Goal: Information Seeking & Learning: Learn about a topic

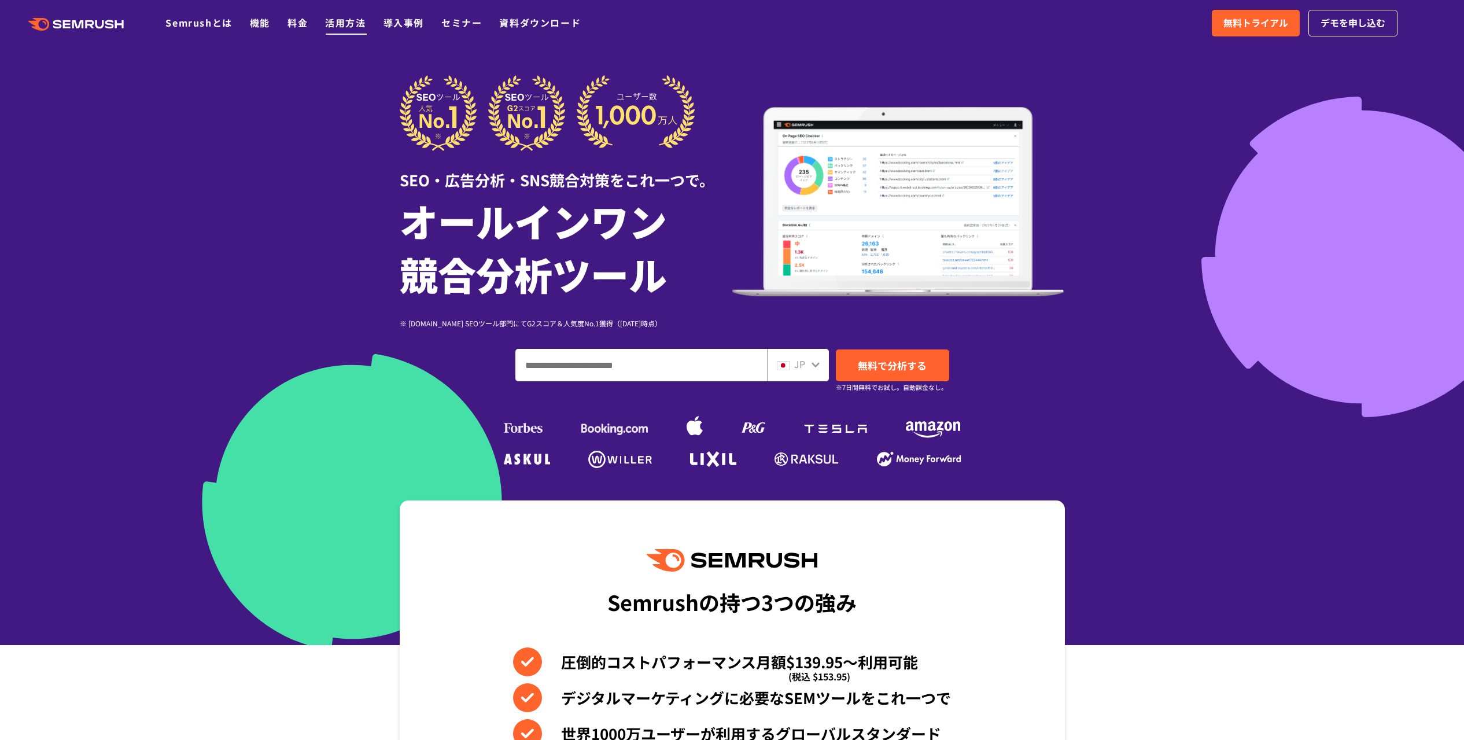
click at [356, 23] on link "活用方法" at bounding box center [345, 23] width 40 height 14
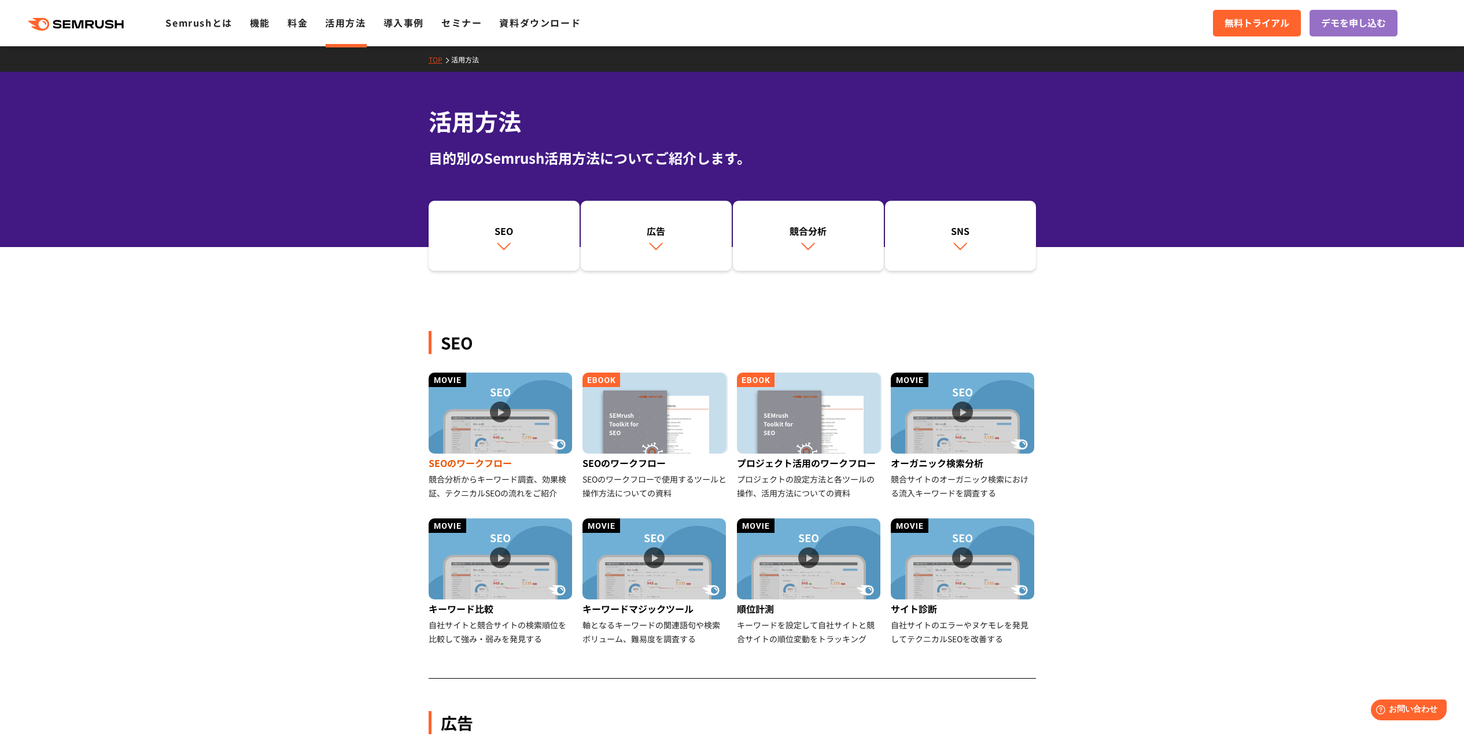
click at [515, 445] on img at bounding box center [500, 413] width 143 height 81
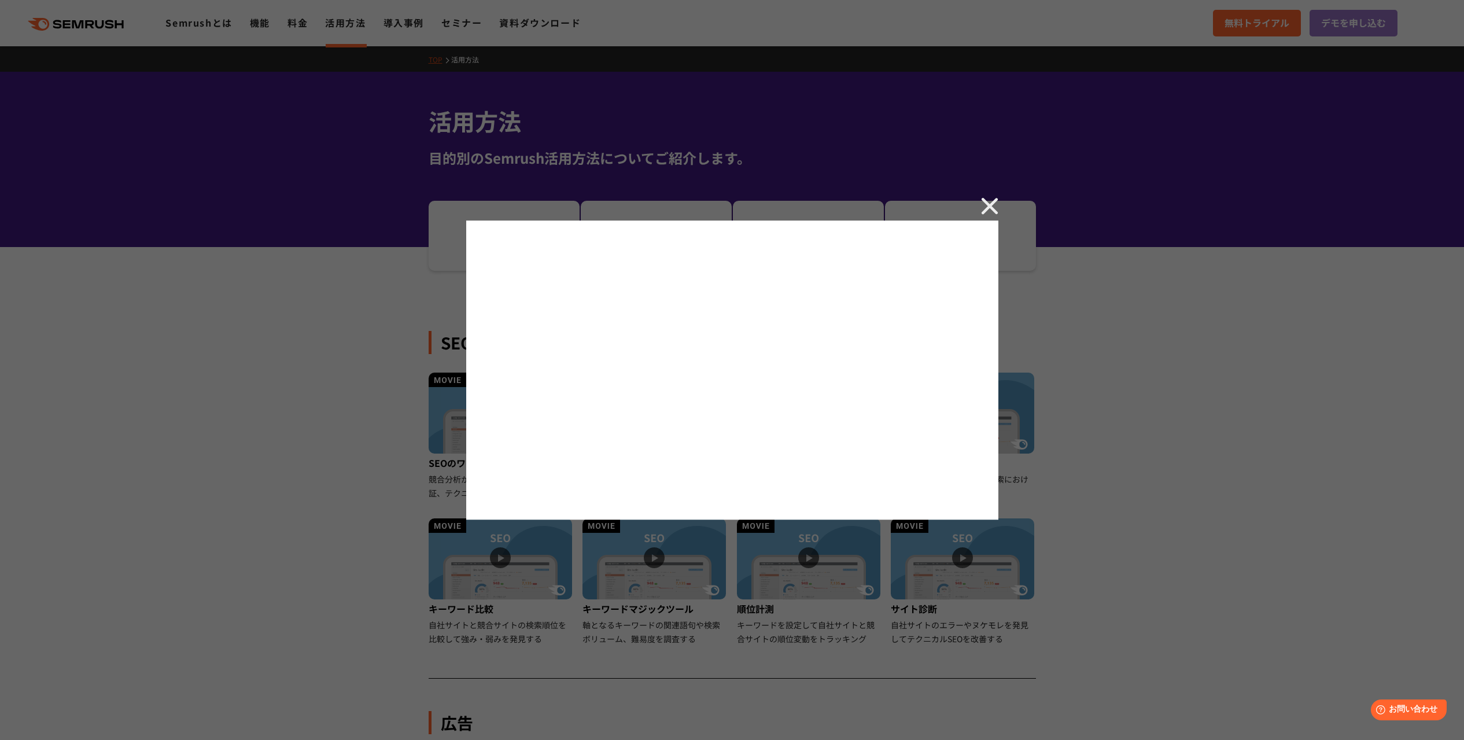
click at [982, 207] on img at bounding box center [989, 205] width 17 height 17
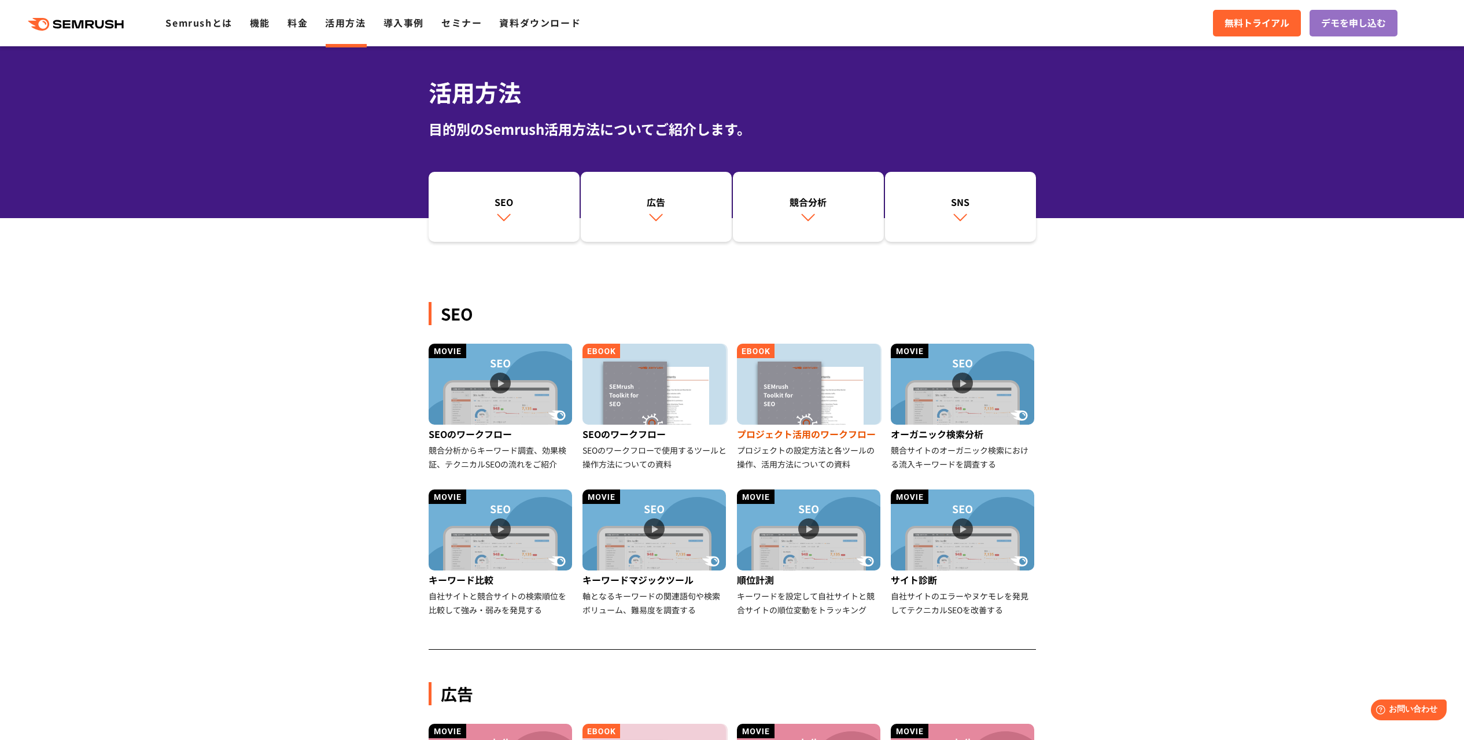
scroll to position [36, 0]
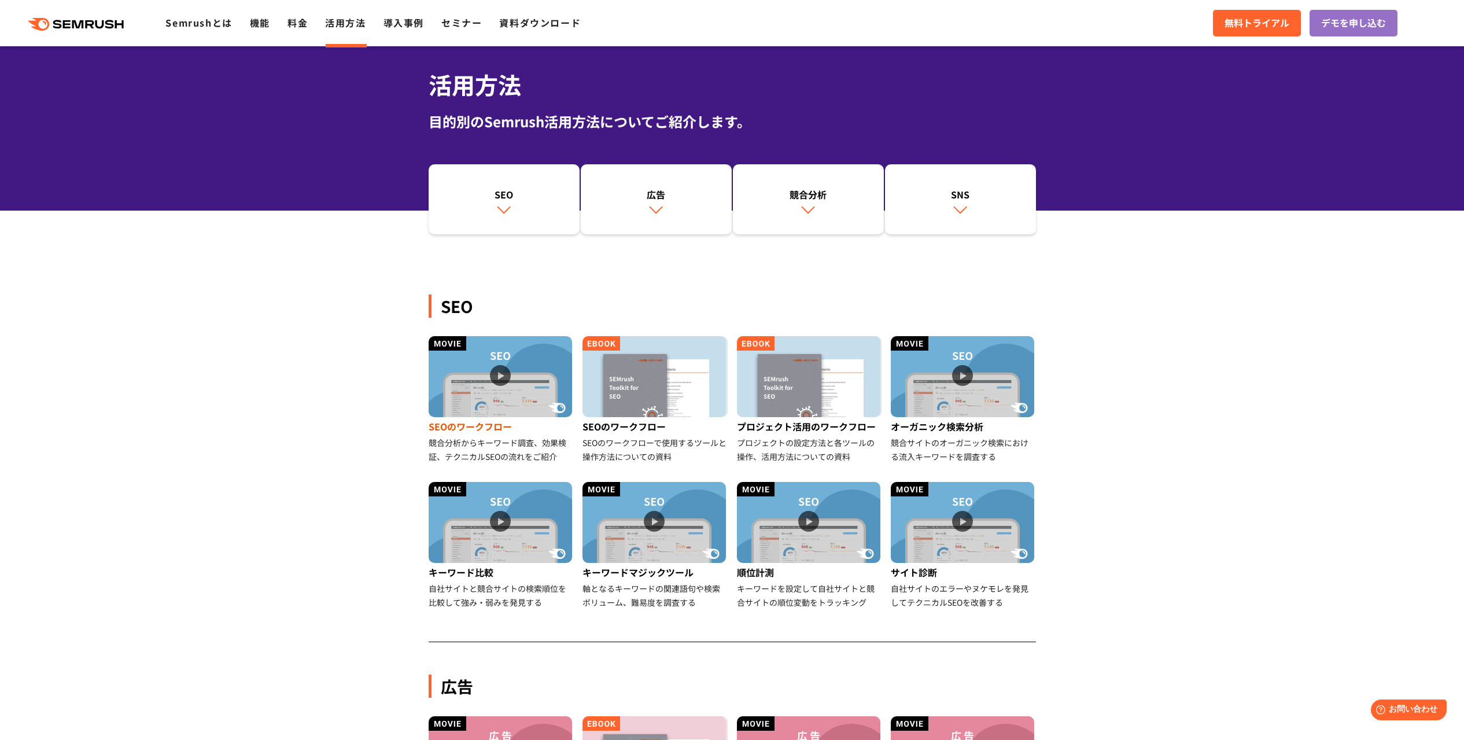
click at [504, 390] on img at bounding box center [500, 376] width 143 height 81
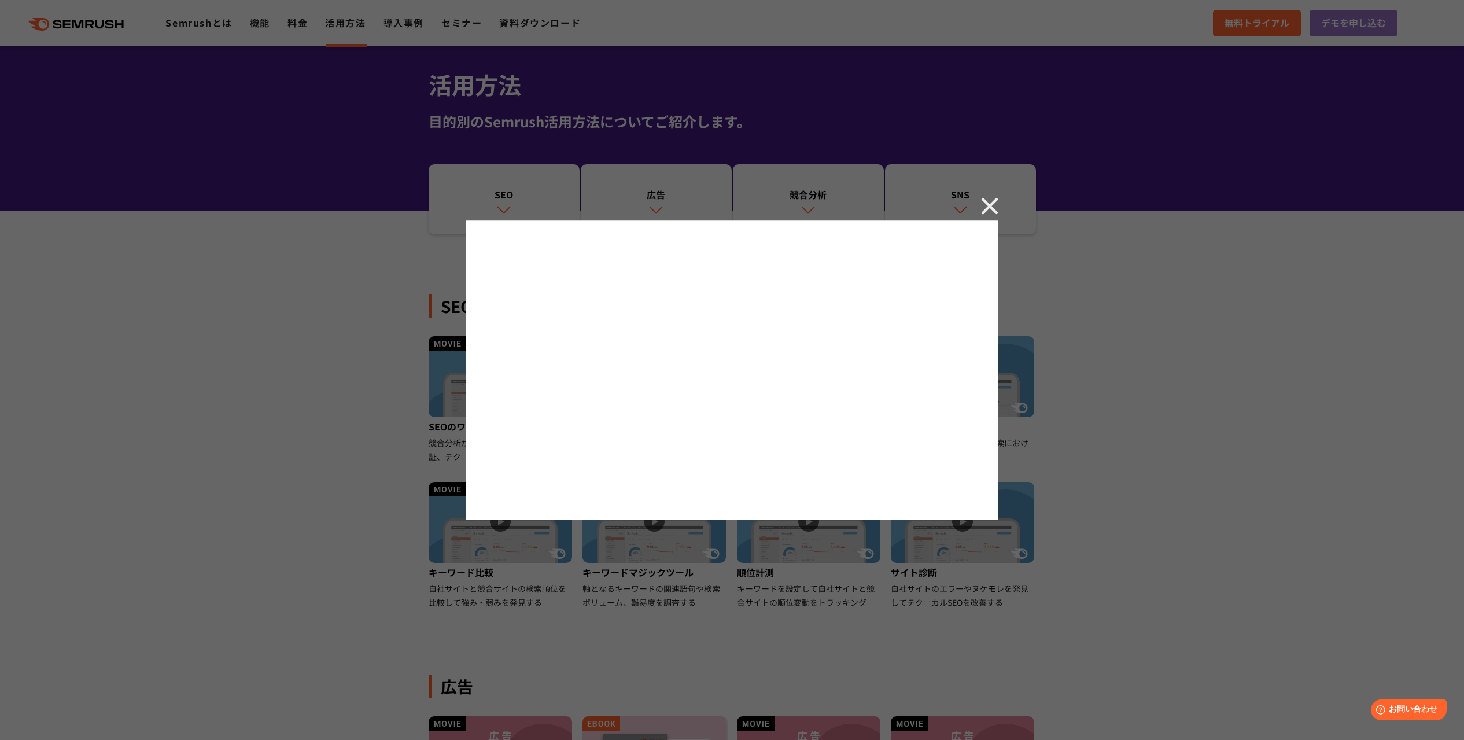
click at [301, 225] on div at bounding box center [732, 370] width 1464 height 740
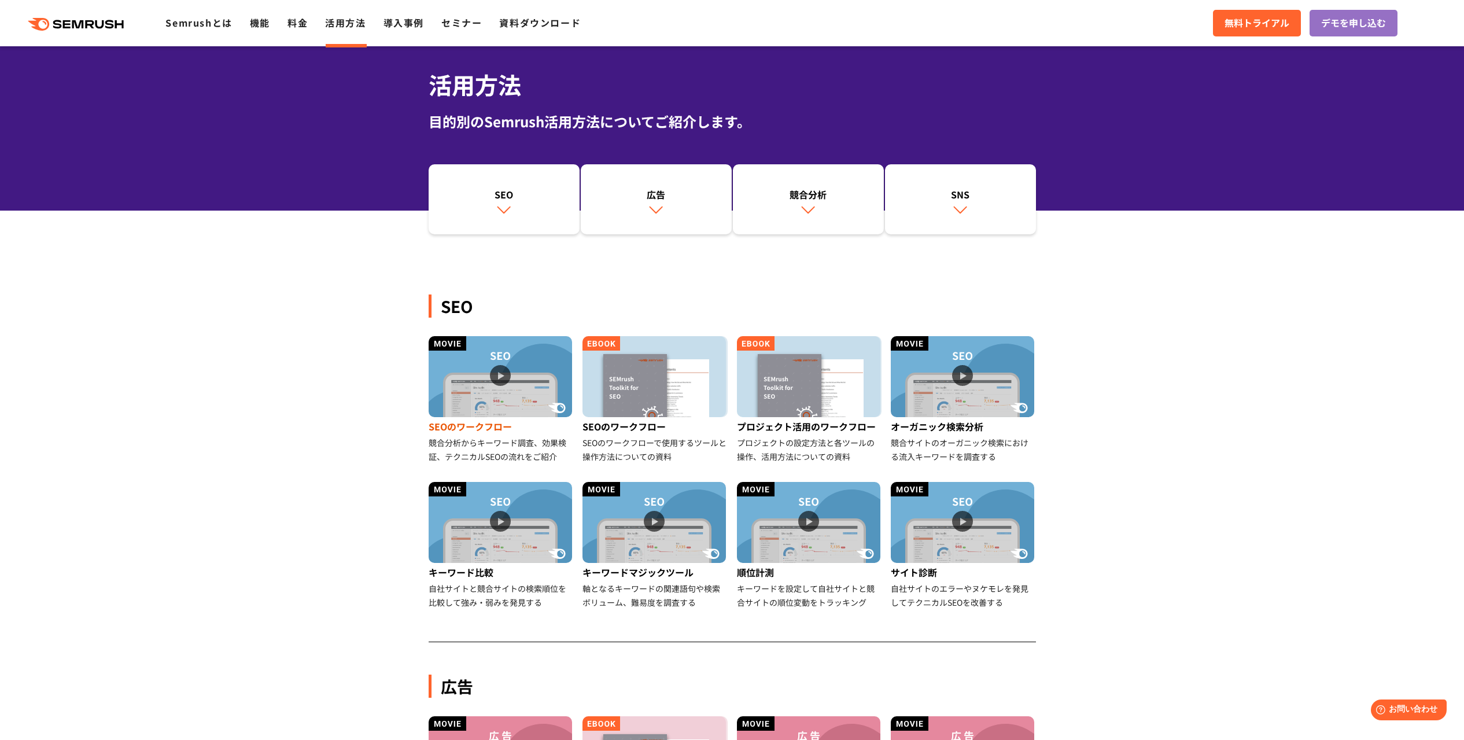
click at [467, 390] on img at bounding box center [500, 376] width 143 height 81
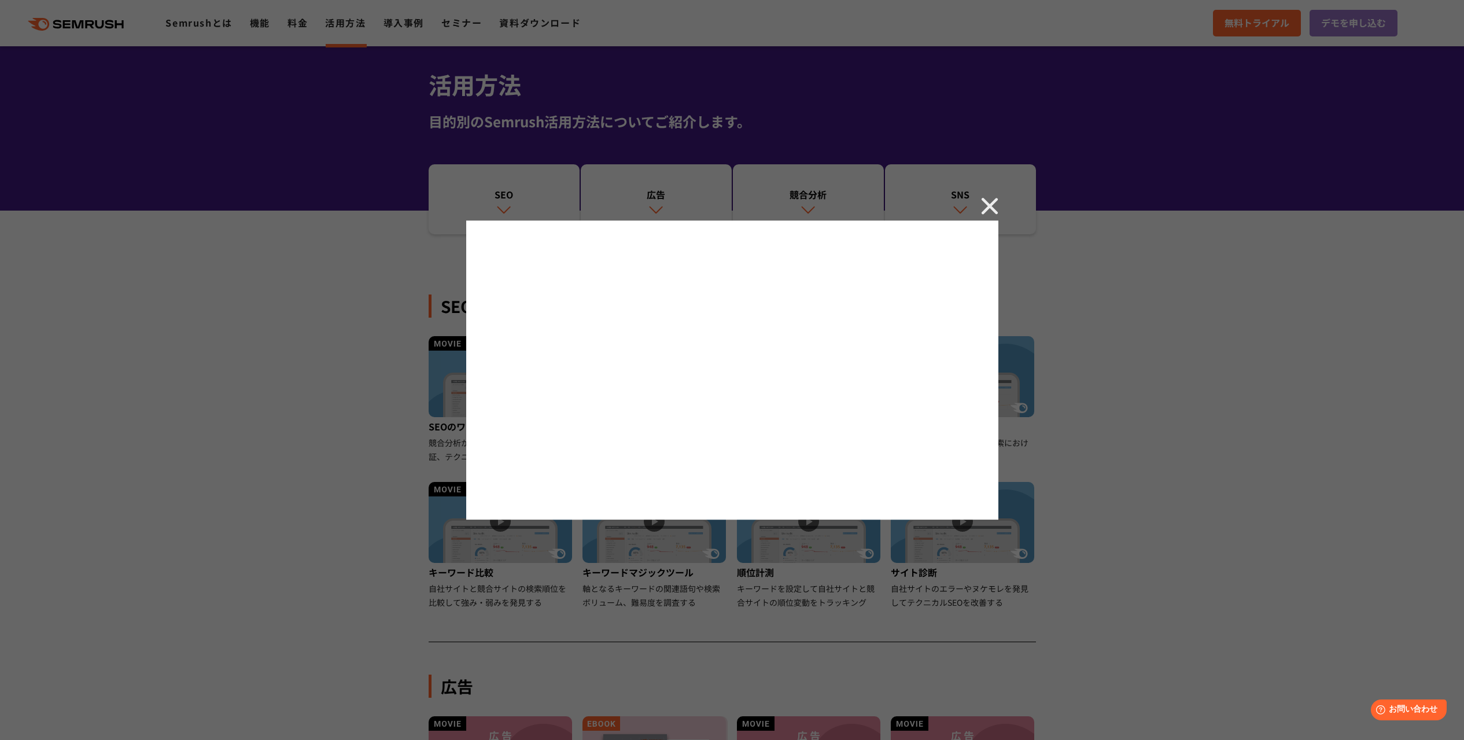
click at [993, 204] on img at bounding box center [989, 205] width 17 height 17
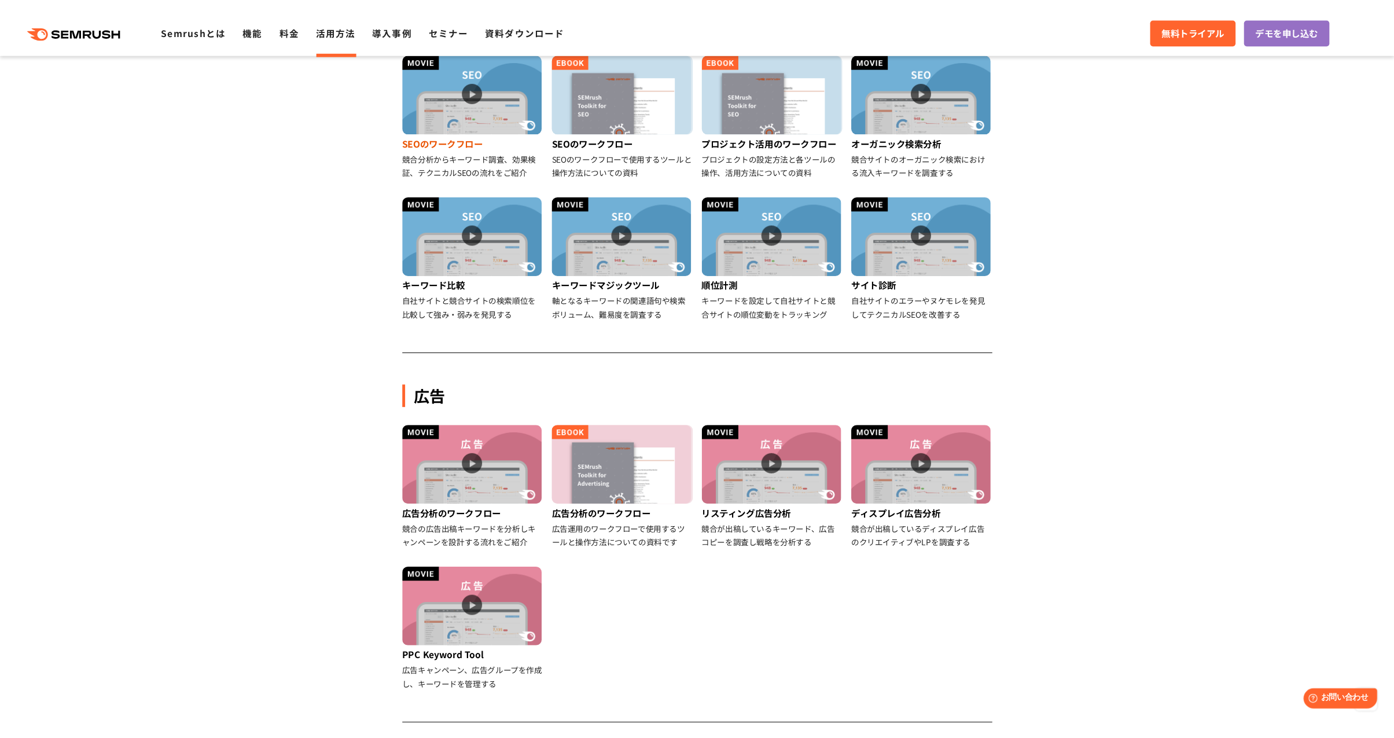
scroll to position [0, 0]
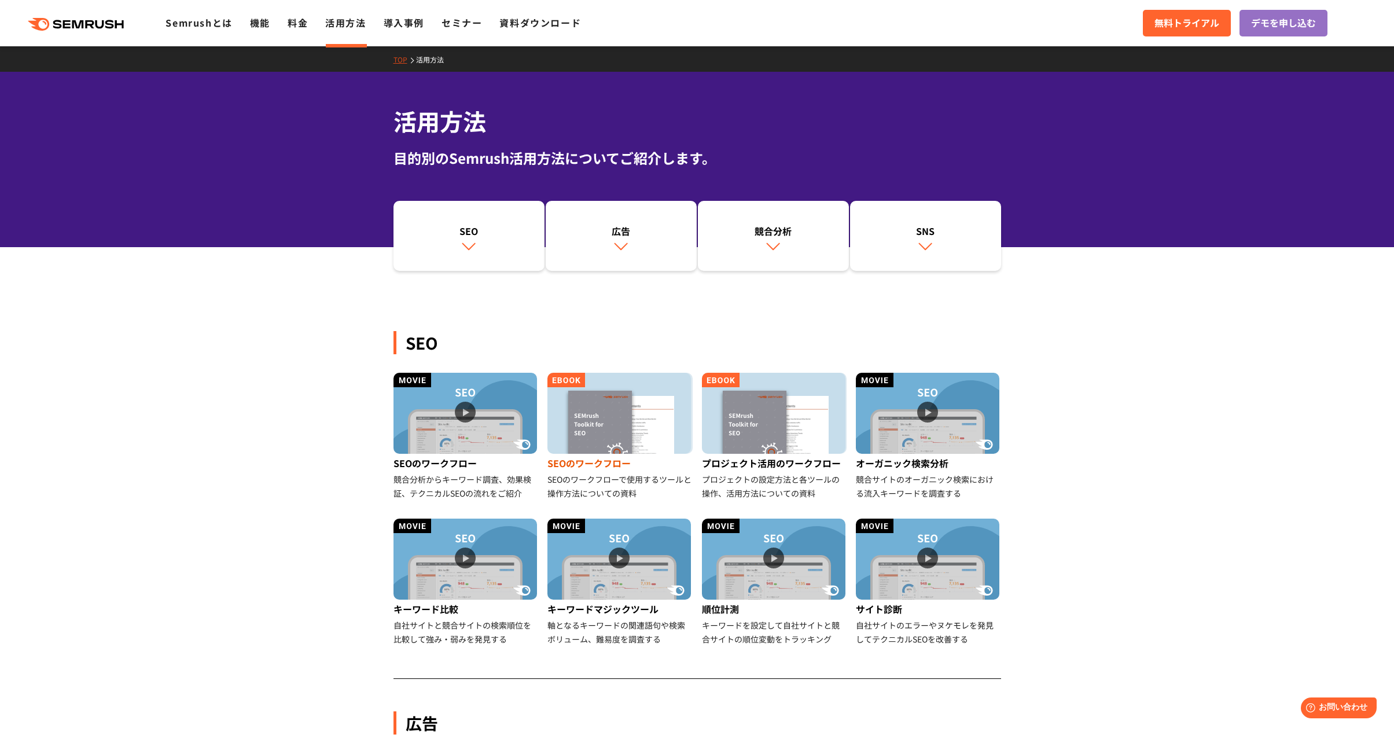
click at [659, 397] on img at bounding box center [618, 413] width 143 height 81
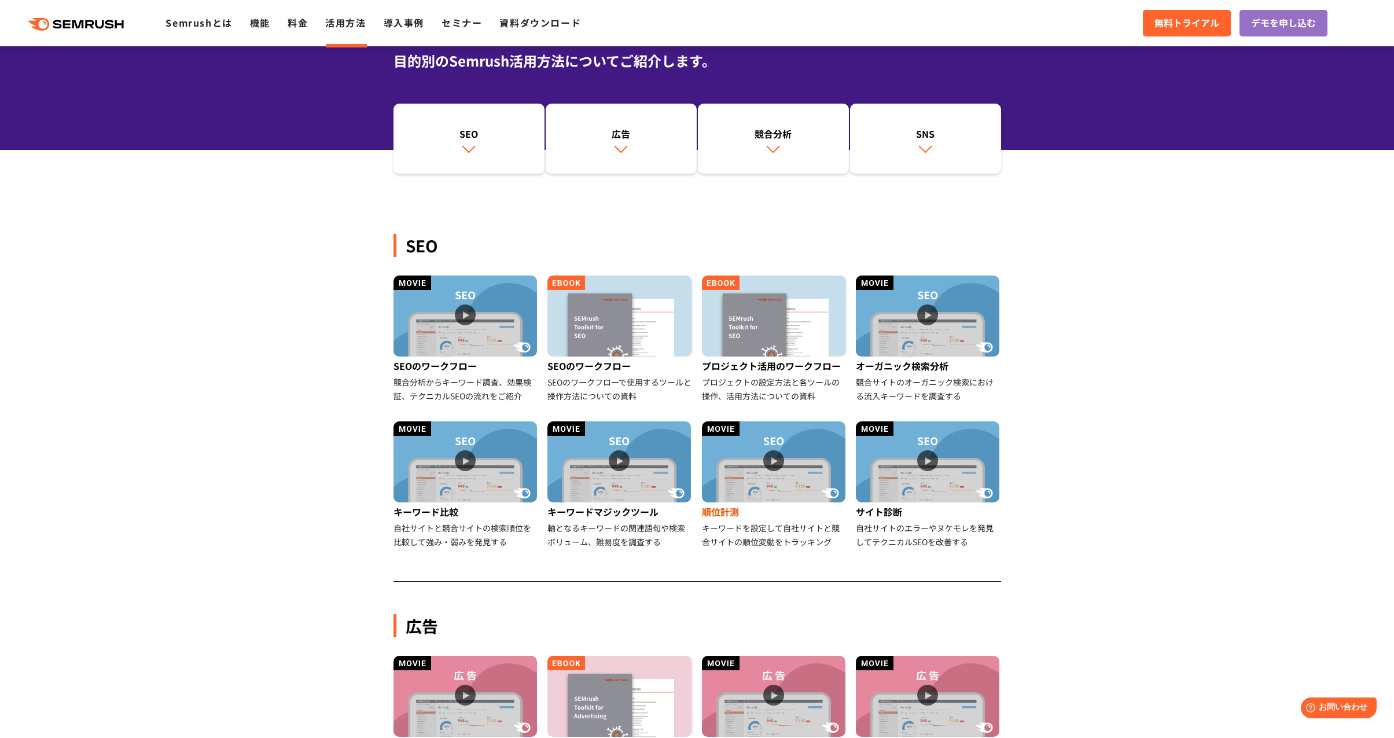
scroll to position [105, 0]
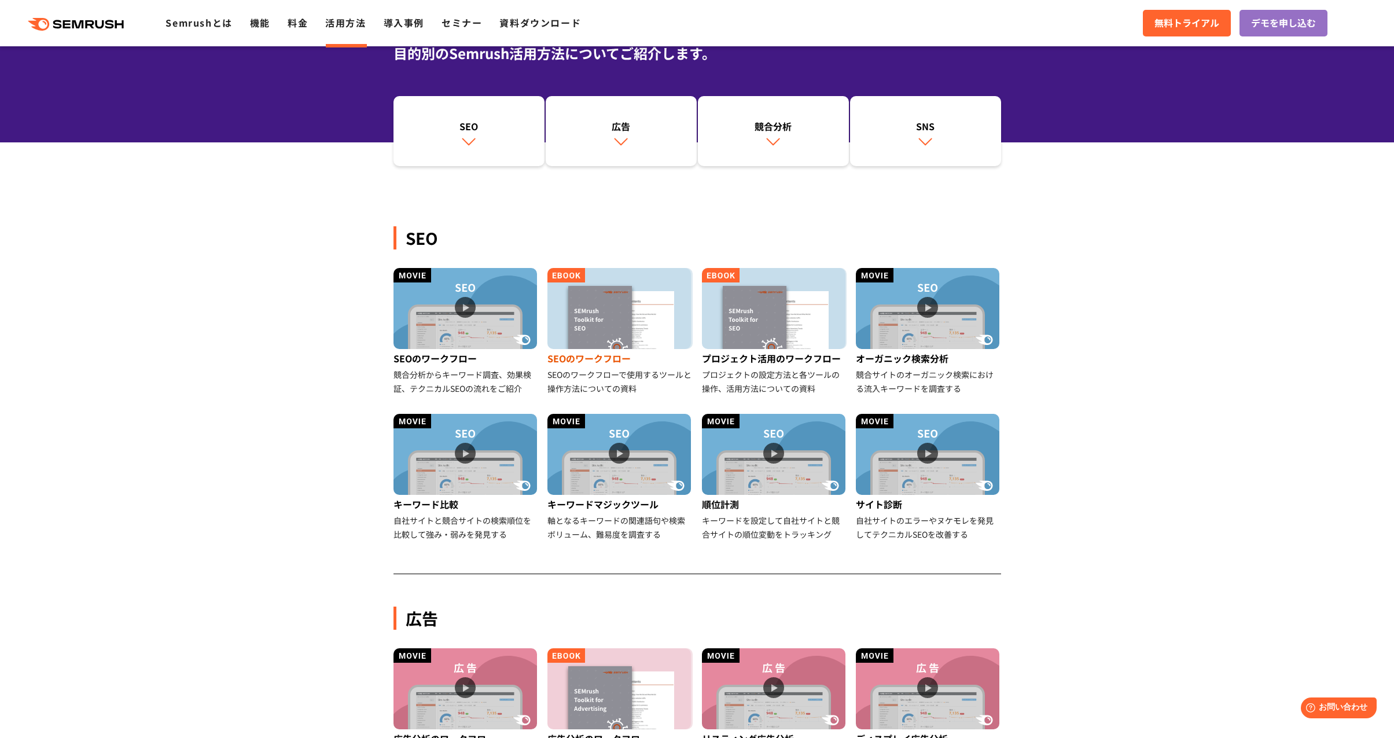
click at [638, 347] on img at bounding box center [618, 308] width 143 height 81
click at [957, 335] on img at bounding box center [927, 308] width 143 height 81
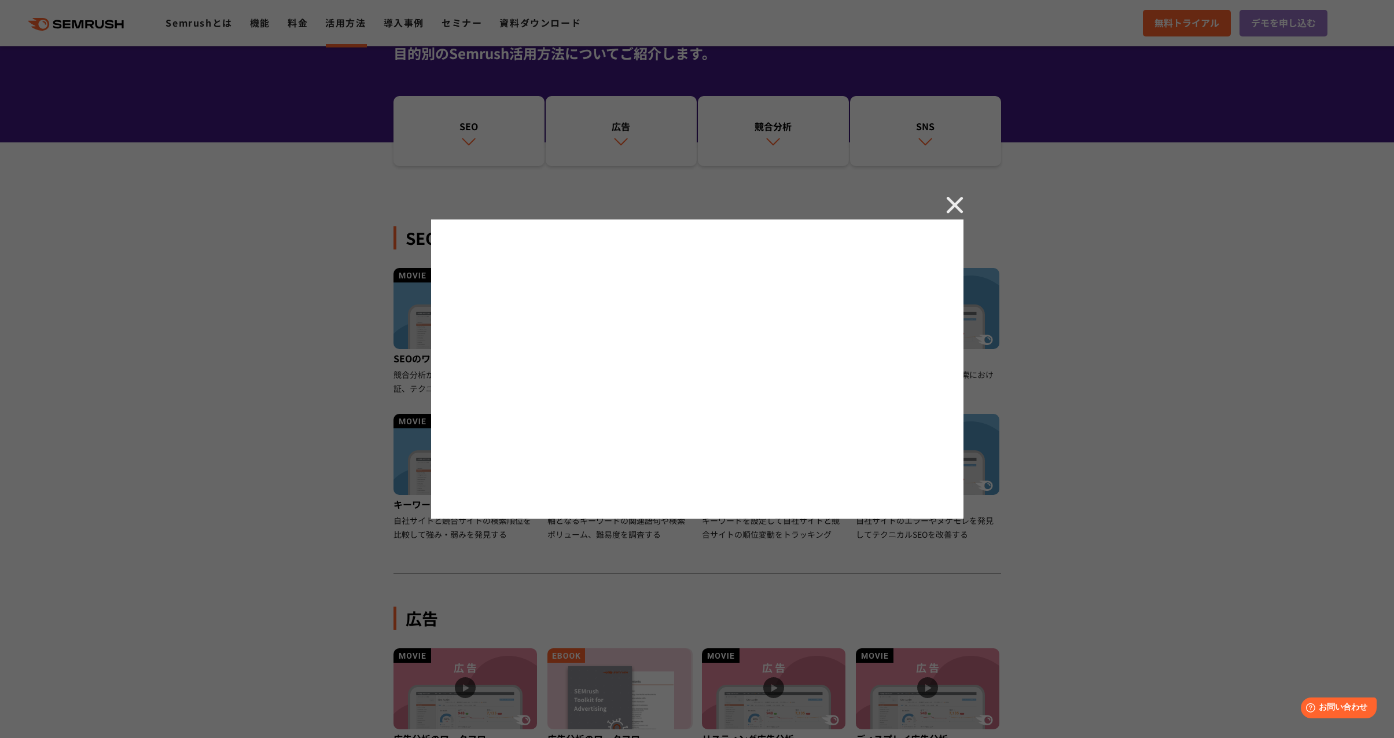
click at [953, 205] on img at bounding box center [954, 204] width 17 height 17
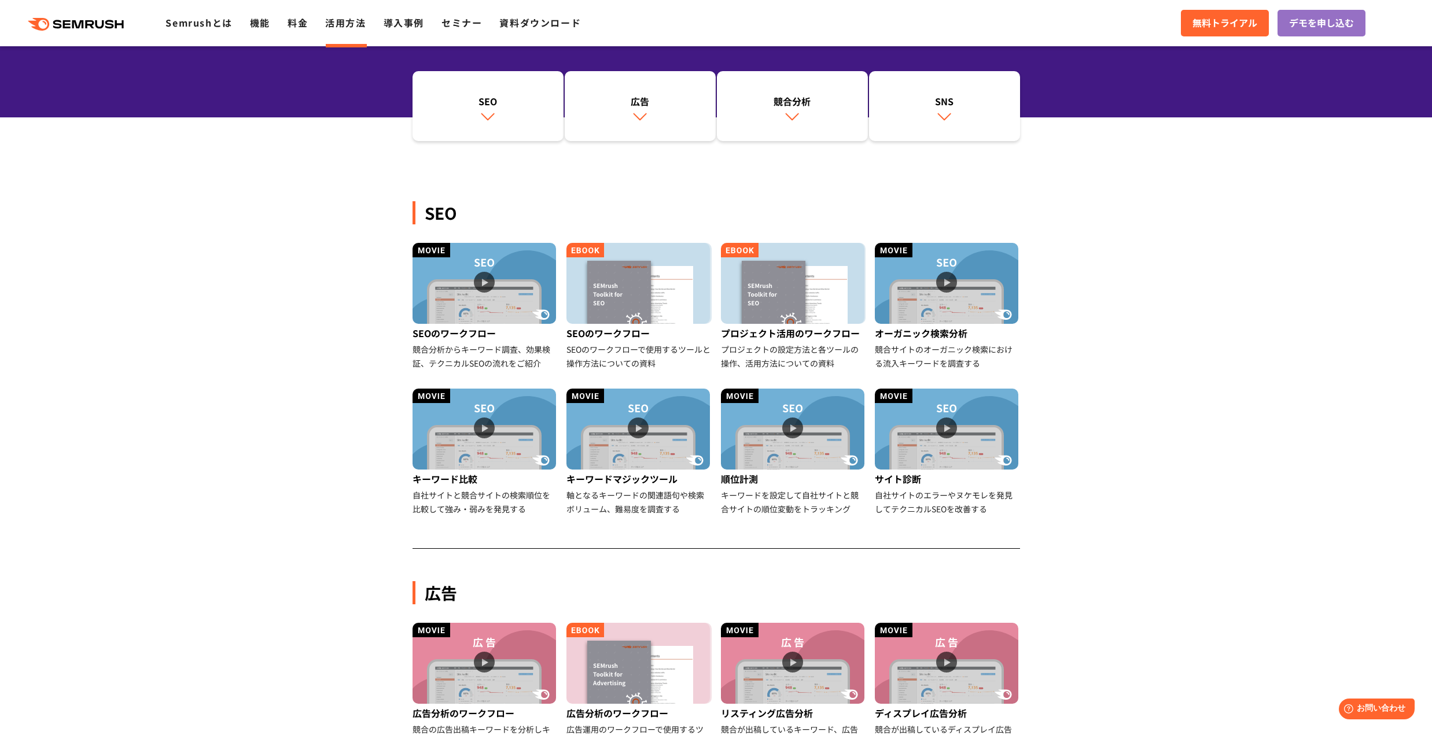
scroll to position [178, 0]
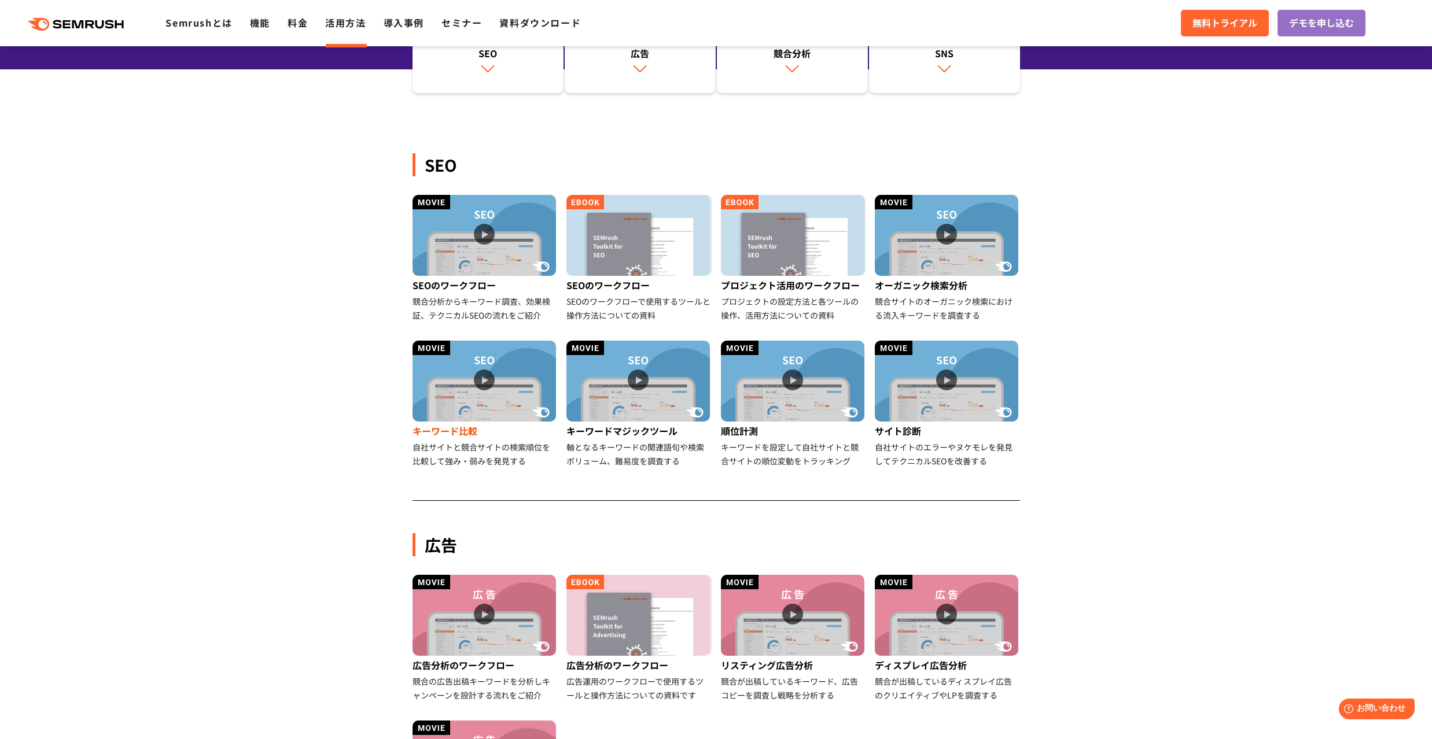
click at [516, 411] on img at bounding box center [483, 381] width 143 height 81
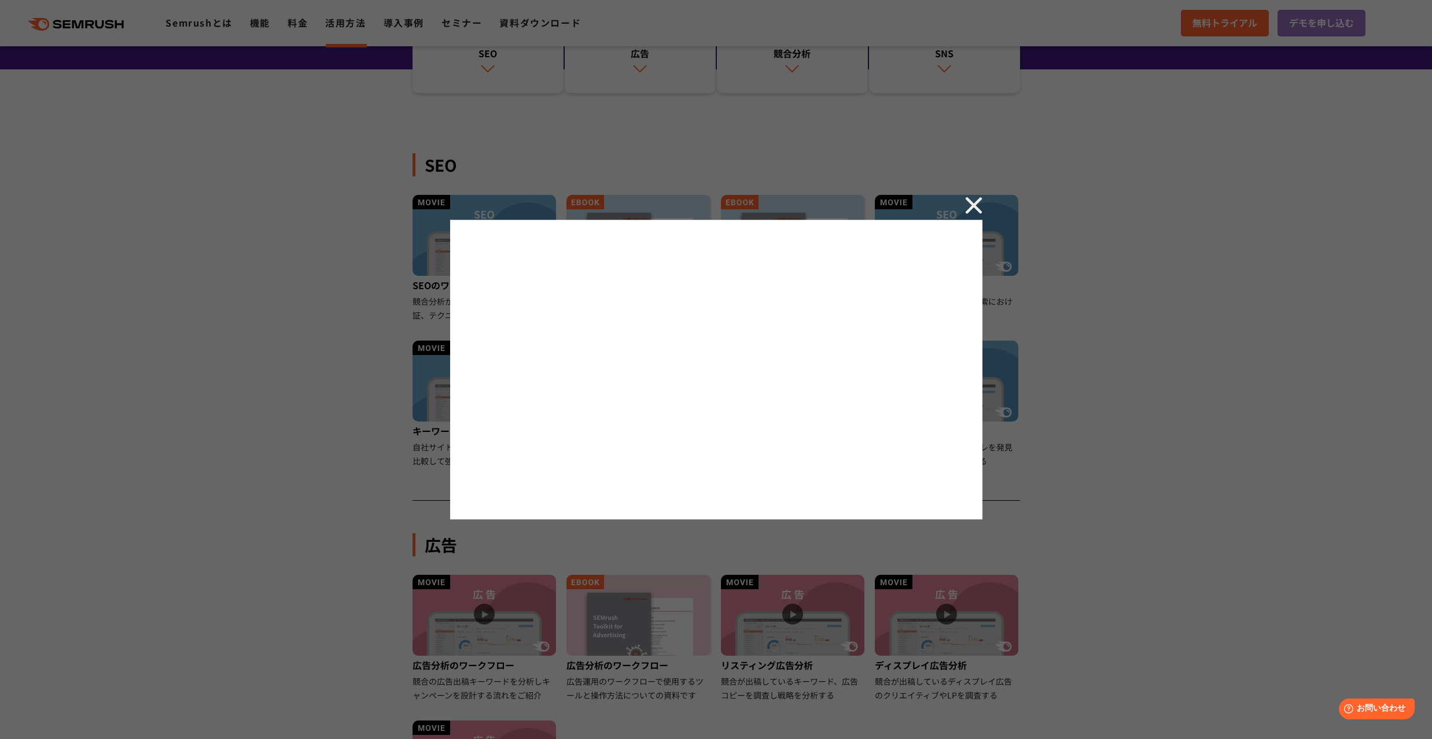
click at [974, 201] on img at bounding box center [973, 205] width 17 height 17
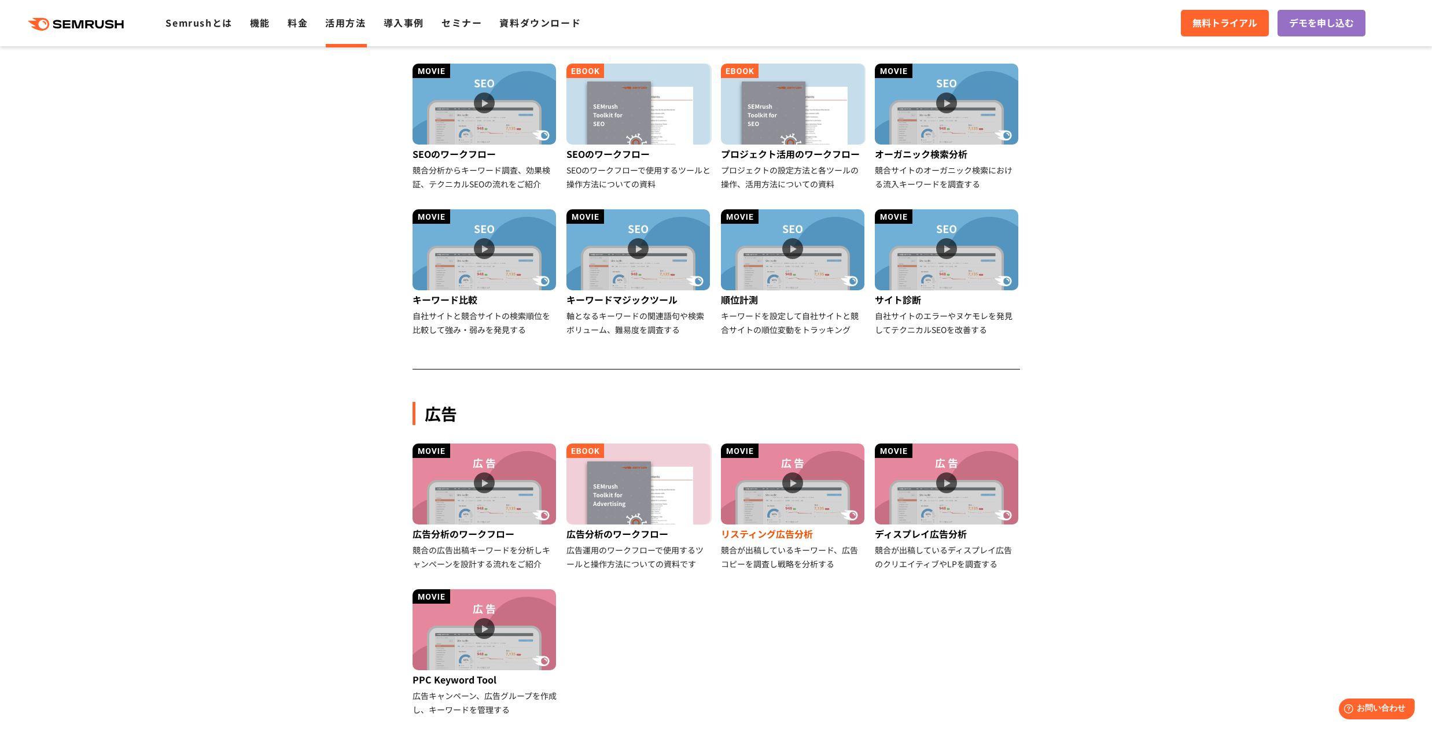
scroll to position [372, 0]
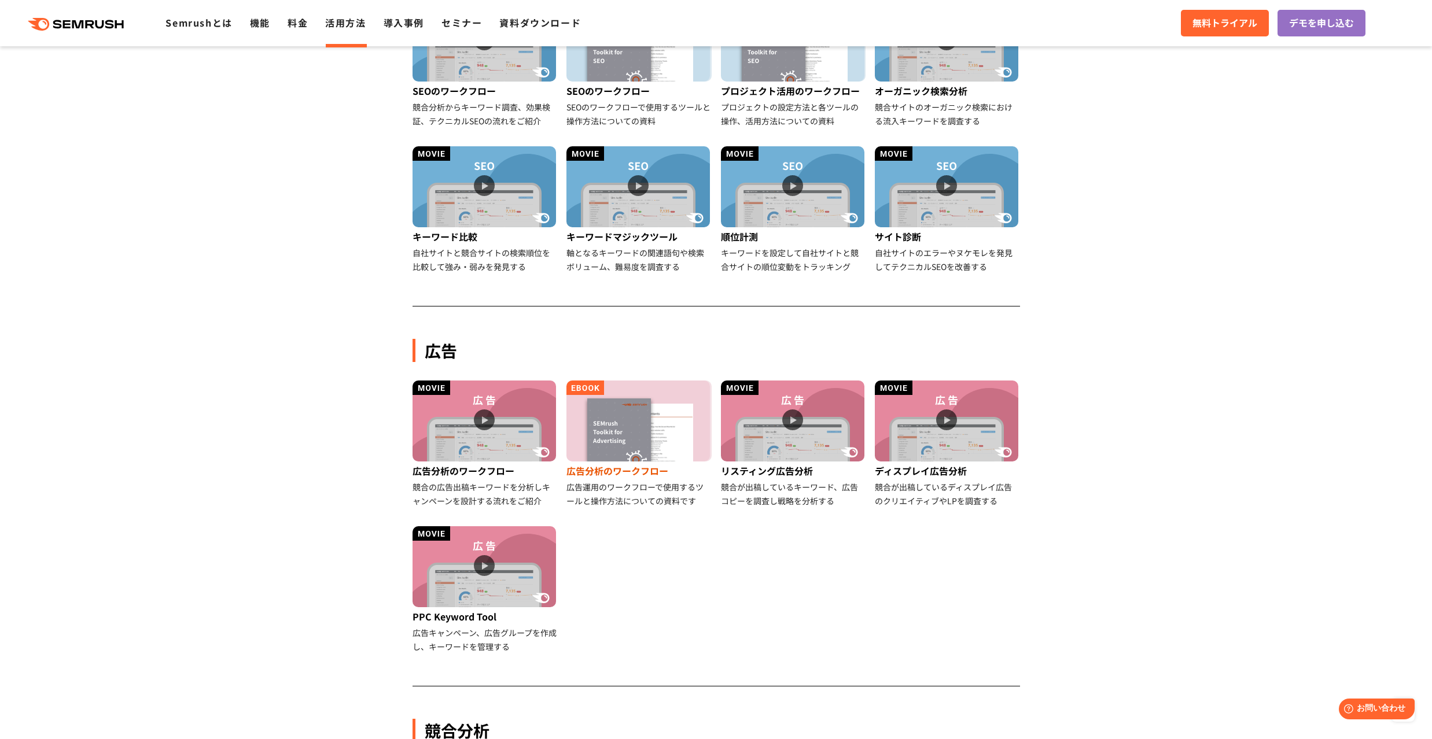
click at [673, 431] on img at bounding box center [637, 421] width 143 height 81
click at [1149, 420] on section "SEO SEOのワークフロー 競合分析からキーワード調査、効果検証、テクニカルSEOの流れをご紹介 SEOのワークフロー SEOのワークフローで使用するツール…" at bounding box center [716, 524] width 1432 height 1261
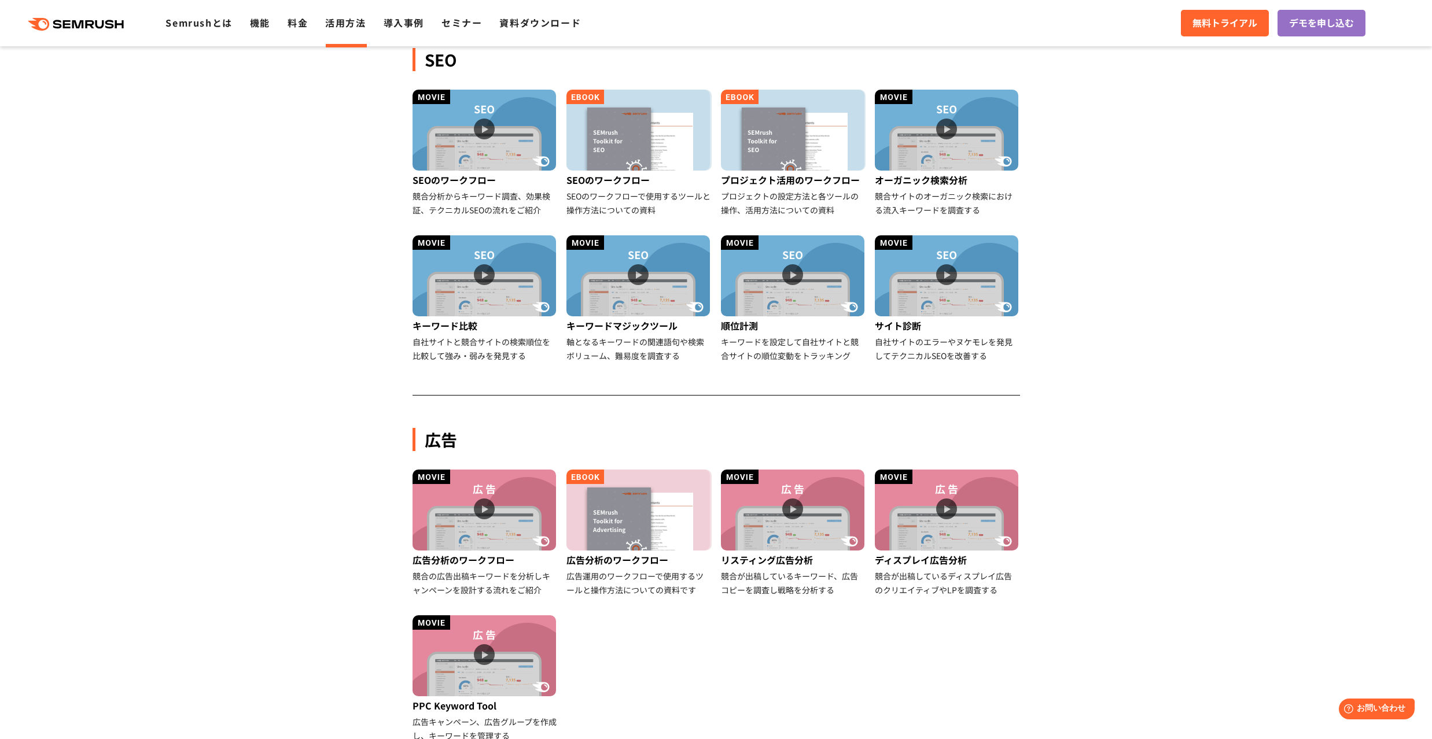
scroll to position [268, 0]
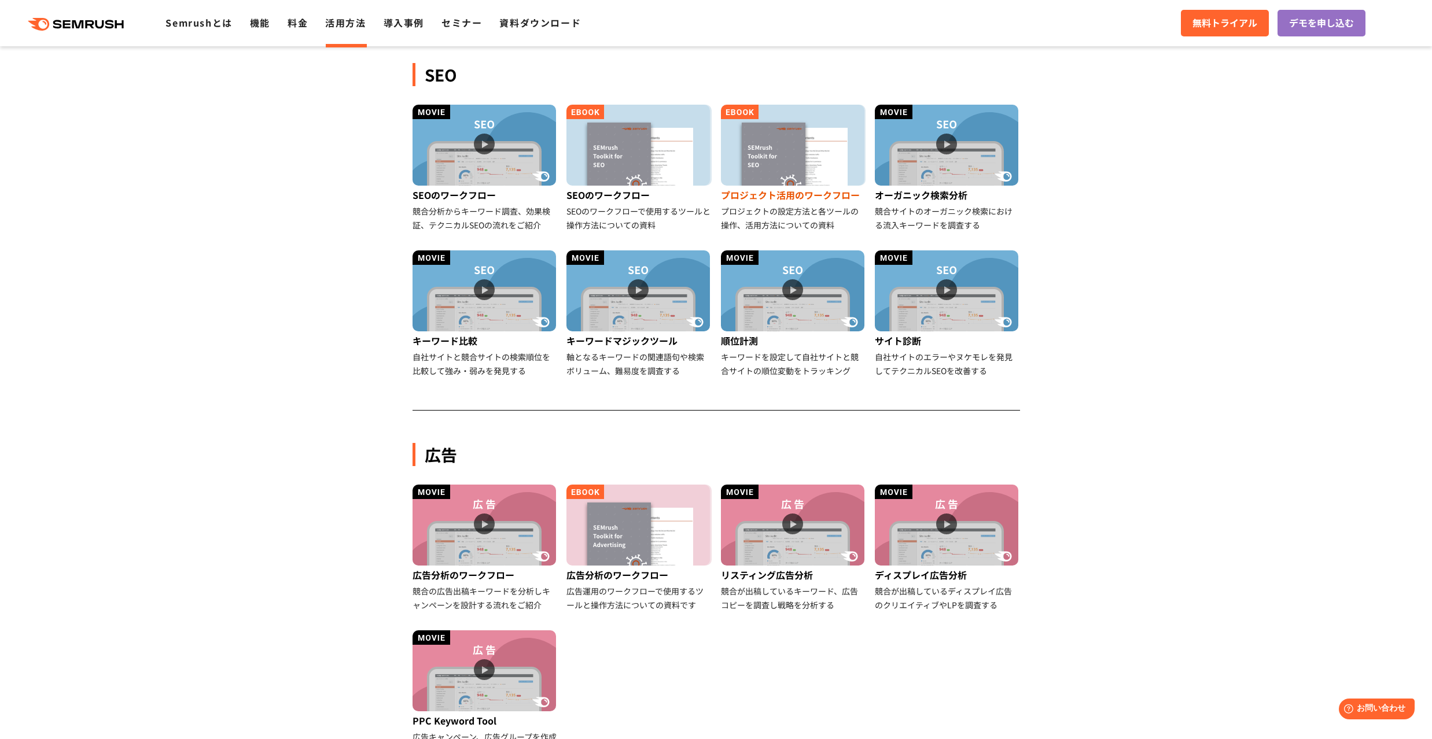
click at [800, 149] on img at bounding box center [792, 145] width 143 height 81
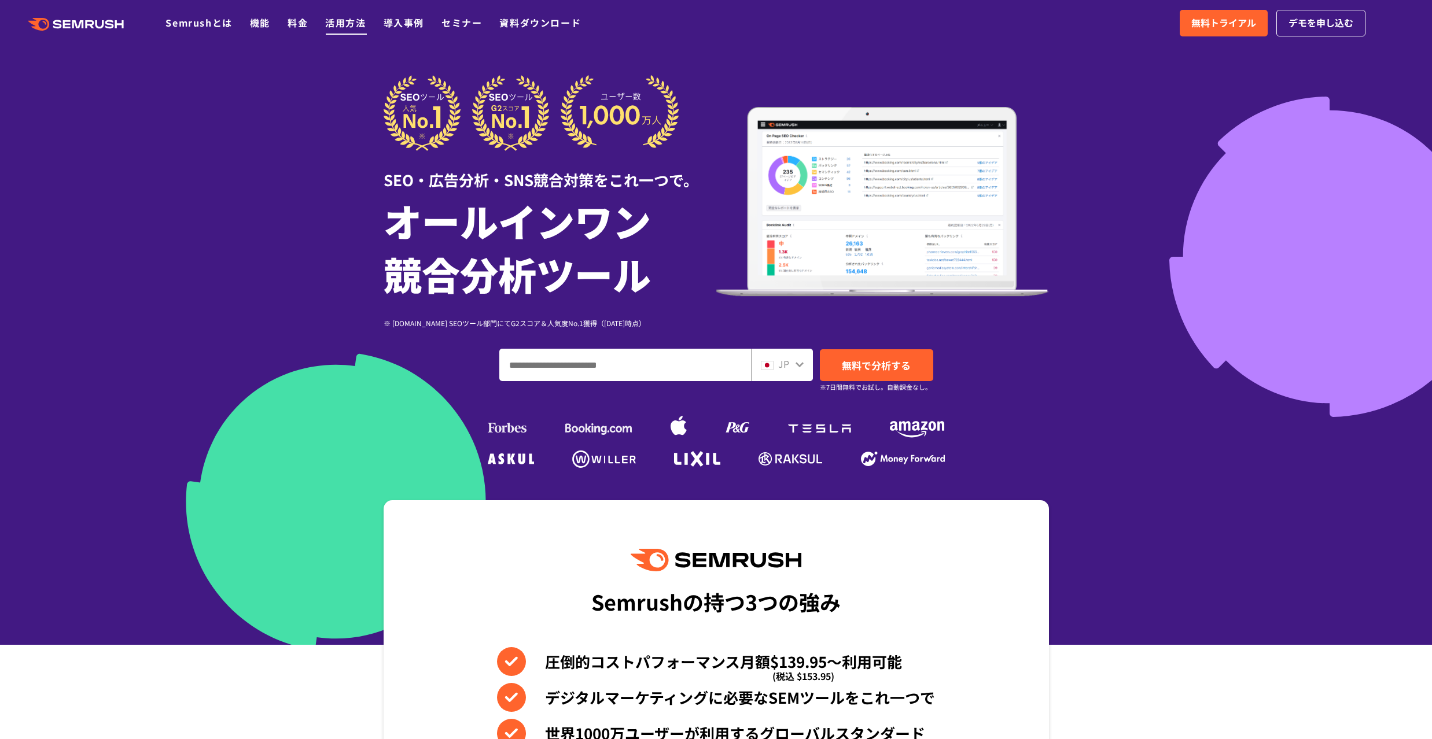
click at [351, 22] on link "活用方法" at bounding box center [345, 23] width 40 height 14
